Goal: Find specific page/section

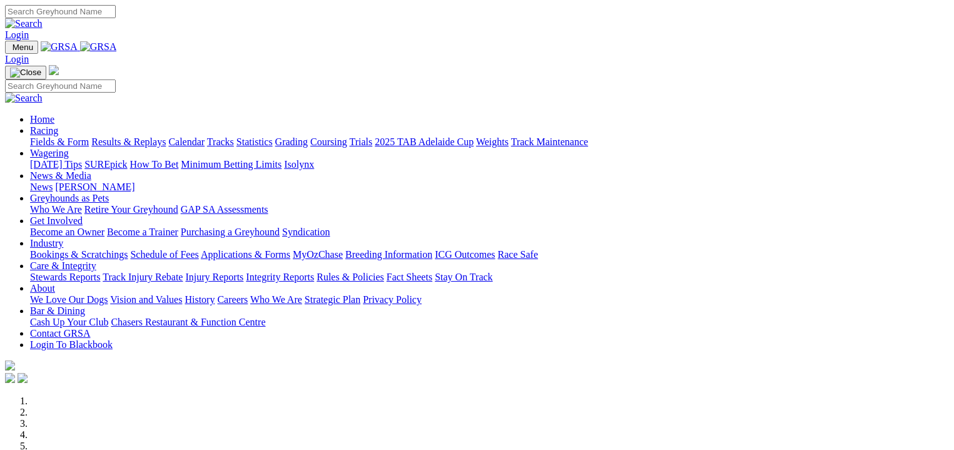
click at [68, 136] on link "Fields & Form" at bounding box center [59, 141] width 59 height 11
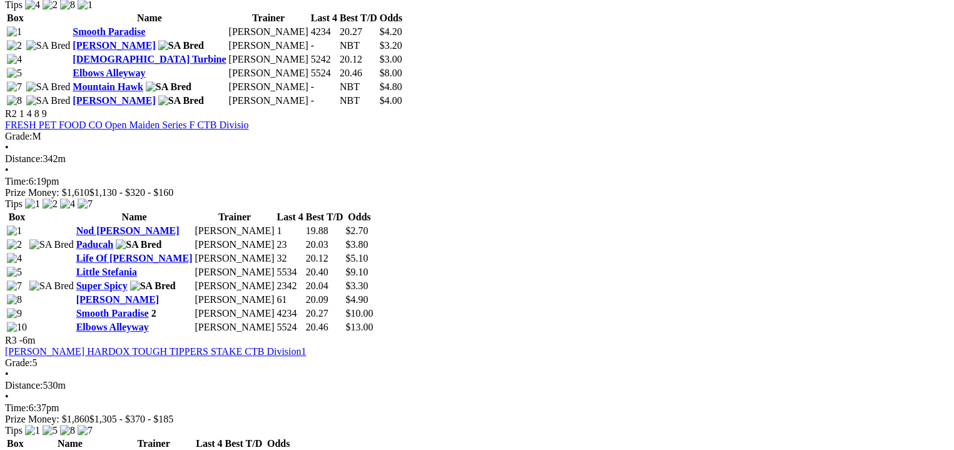
scroll to position [813, 0]
